Goal: Information Seeking & Learning: Learn about a topic

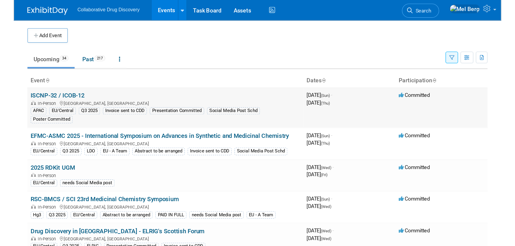
scroll to position [27, 0]
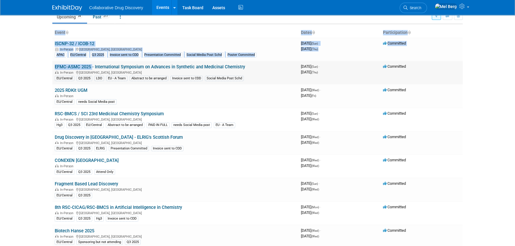
drag, startPoint x: 46, startPoint y: 67, endPoint x: 91, endPoint y: 67, distance: 44.6
click at [91, 67] on body "Collaborative Drug Discovery Events Add Event Bulk Upload Events Shareable Even…" at bounding box center [257, 96] width 515 height 246
click at [22, 72] on body "Collaborative Drug Discovery Events Add Event Bulk Upload Events Shareable Even…" at bounding box center [257, 96] width 515 height 246
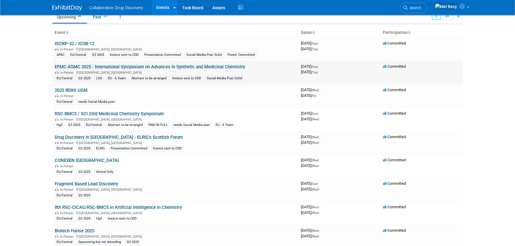
click at [62, 66] on link "EFMC-ASMC 2025 - International Symposium on Advances in Synthetic and Medicinal…" at bounding box center [150, 66] width 190 height 5
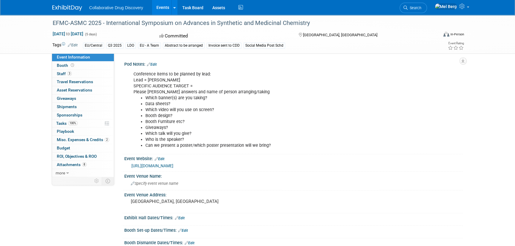
click at [154, 167] on link "[URL][DOMAIN_NAME]" at bounding box center [152, 165] width 42 height 5
